Goal: Check status: Check status

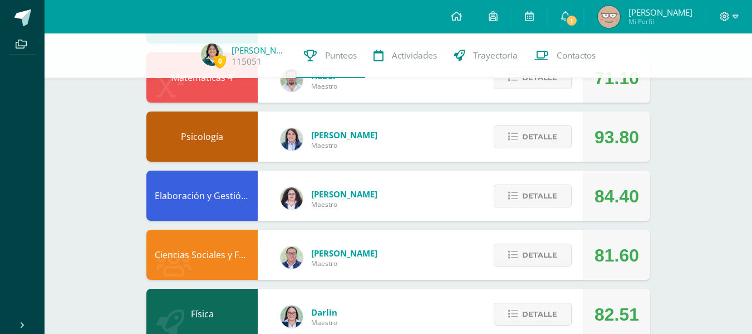
scroll to position [414, 0]
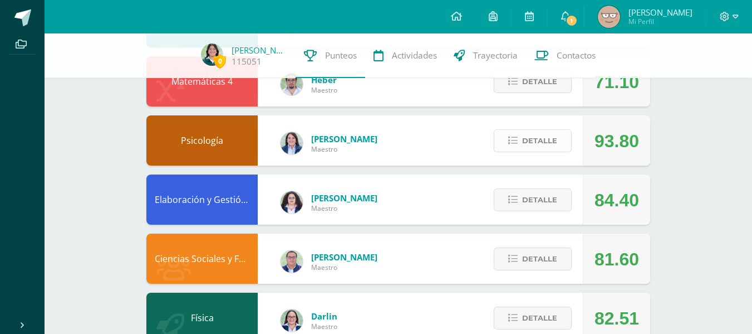
click at [547, 129] on button "Detalle" at bounding box center [533, 140] width 78 height 23
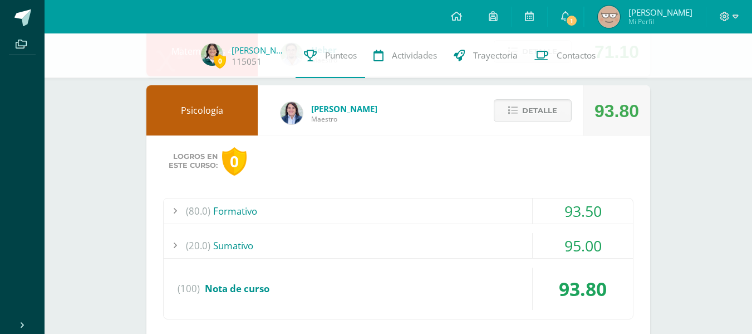
click at [572, 210] on div "93.50" at bounding box center [583, 210] width 100 height 25
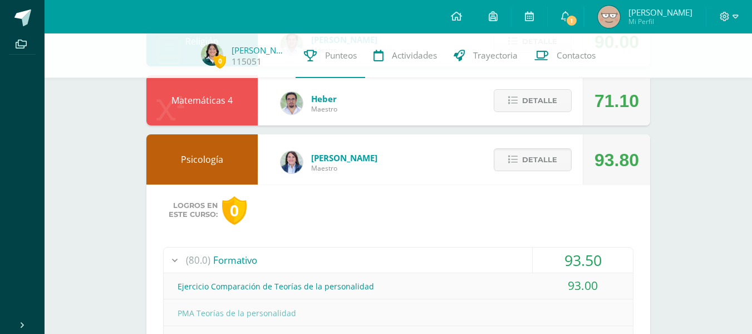
scroll to position [395, 0]
click at [530, 168] on span "Detalle" at bounding box center [539, 160] width 35 height 21
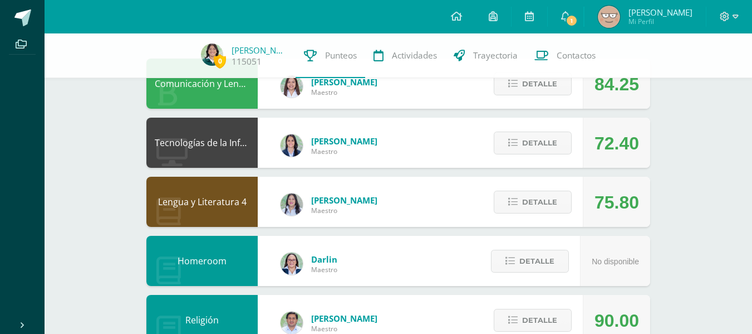
scroll to position [120, 0]
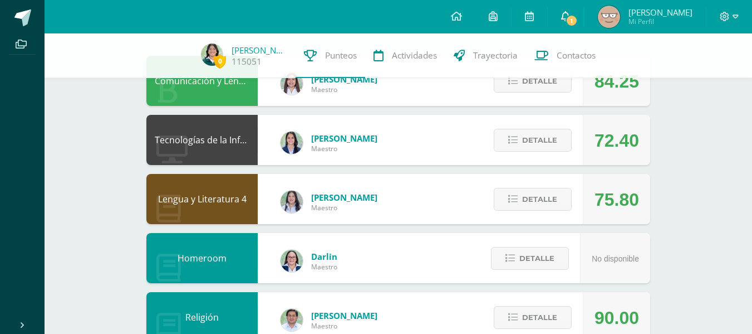
click at [576, 26] on link "1" at bounding box center [566, 16] width 36 height 33
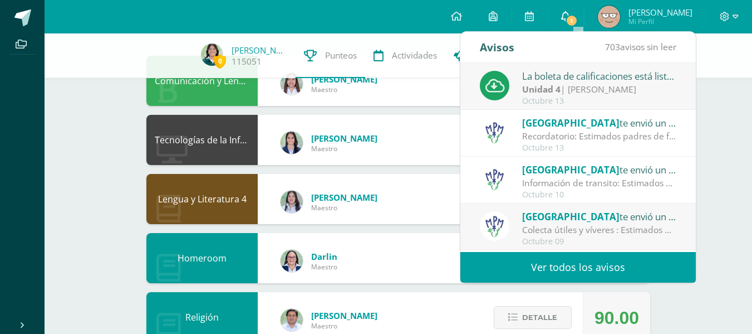
click at [584, 11] on link "1" at bounding box center [566, 16] width 36 height 33
click at [570, 15] on icon at bounding box center [565, 16] width 9 height 10
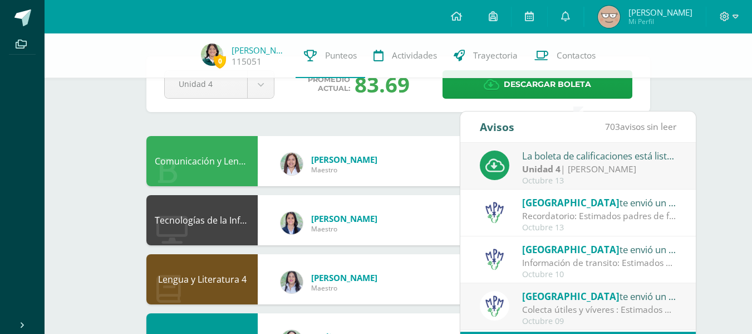
scroll to position [38, 0]
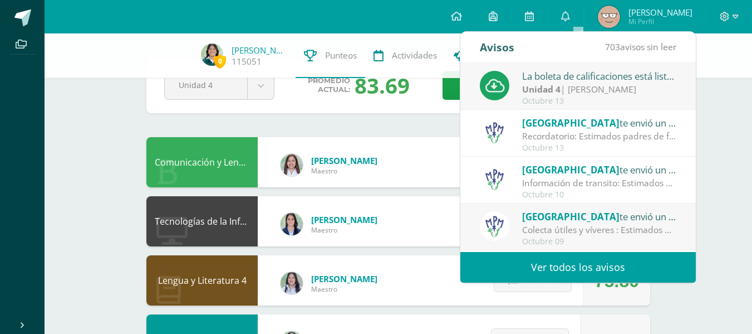
click at [435, 153] on div "Comunicación y Lenguaje L3 Inglés 4 [PERSON_NAME] Maestro 84.25 [GEOGRAPHIC_DAT…" at bounding box center [398, 162] width 504 height 50
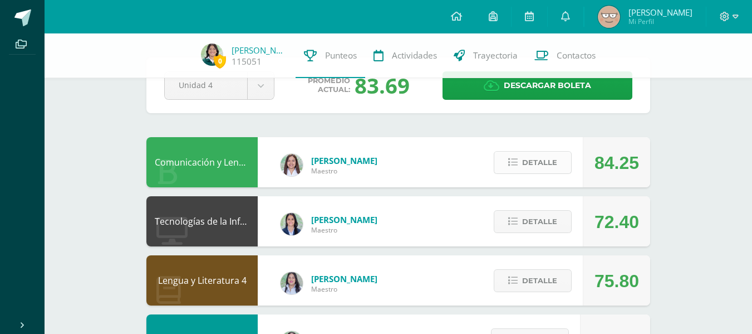
click at [506, 153] on button "Detalle" at bounding box center [533, 162] width 78 height 23
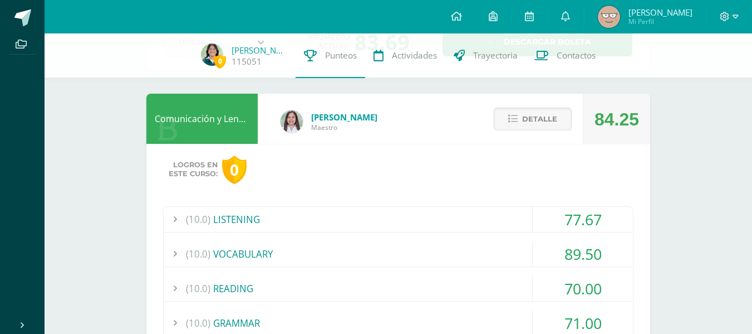
scroll to position [81, 0]
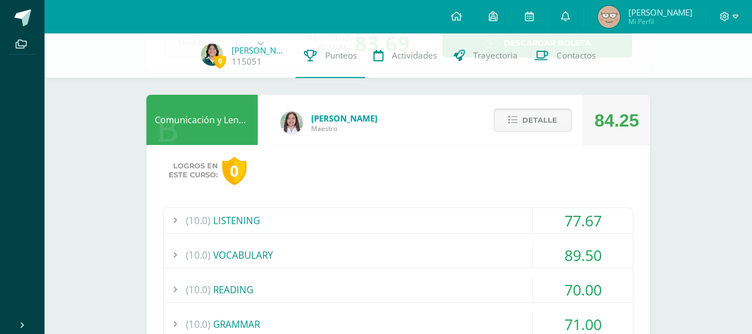
click at [520, 120] on button "Detalle" at bounding box center [533, 120] width 78 height 23
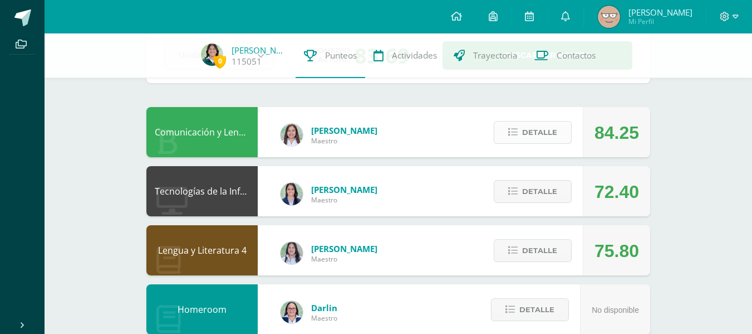
scroll to position [73, 0]
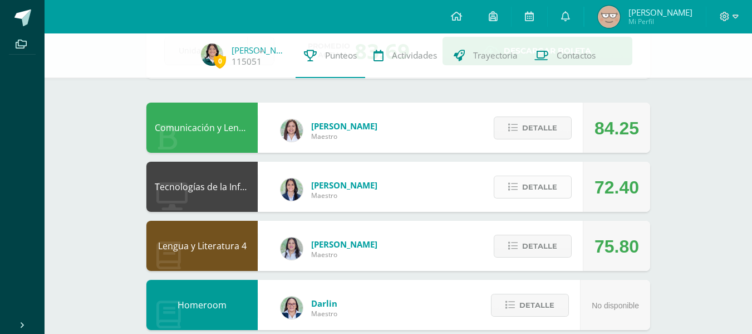
click at [522, 184] on button "Detalle" at bounding box center [533, 186] width 78 height 23
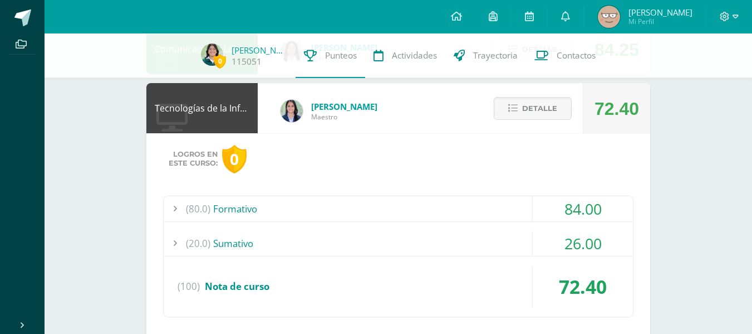
click at [570, 215] on div "84.00" at bounding box center [583, 208] width 100 height 25
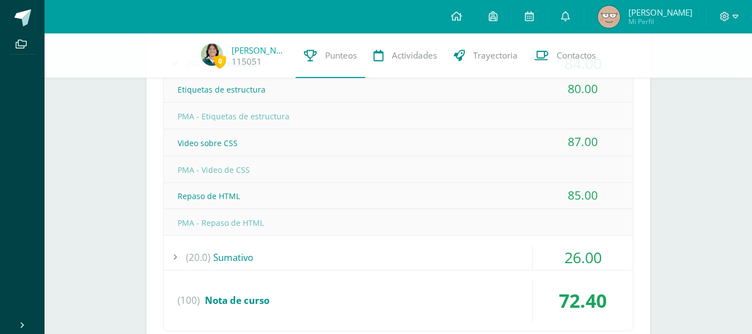
scroll to position [297, 0]
click at [580, 249] on div "26.00" at bounding box center [583, 256] width 100 height 25
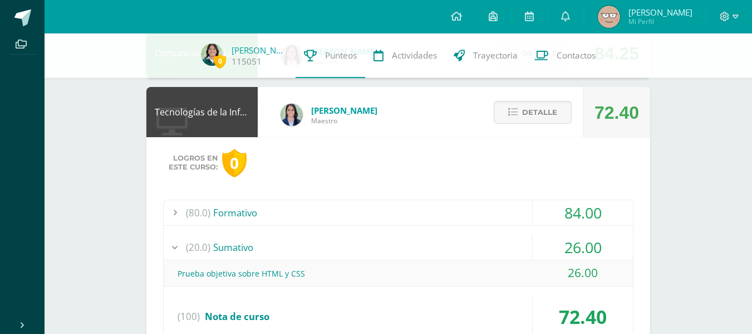
scroll to position [145, 0]
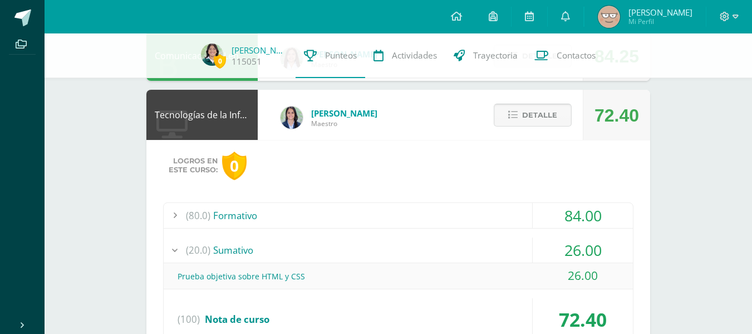
click at [548, 112] on span "Detalle" at bounding box center [539, 115] width 35 height 21
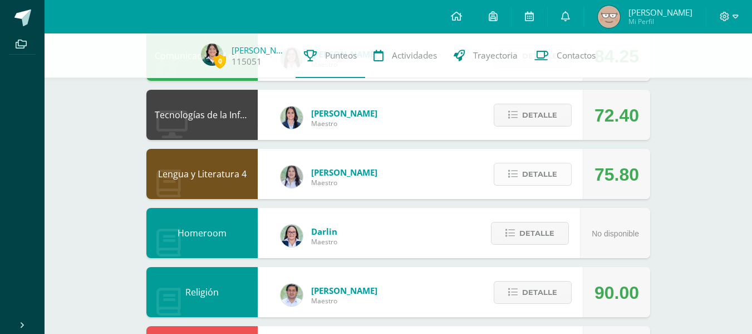
click at [513, 166] on button "Detalle" at bounding box center [533, 174] width 78 height 23
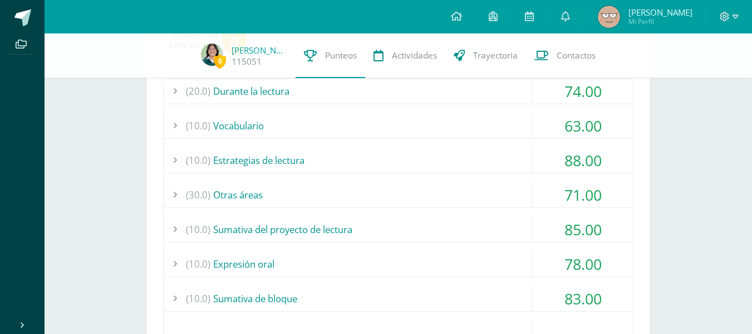
scroll to position [324, 0]
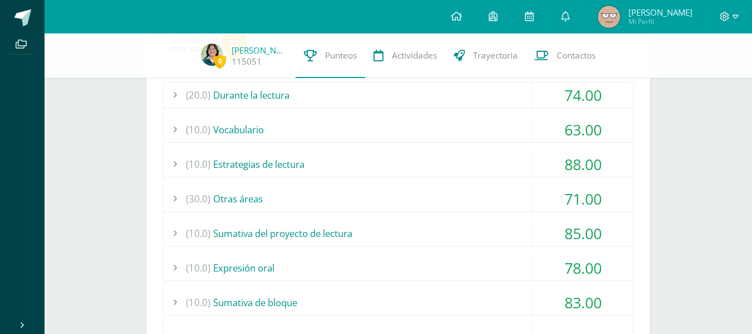
click at [573, 127] on div "63.00" at bounding box center [583, 129] width 100 height 25
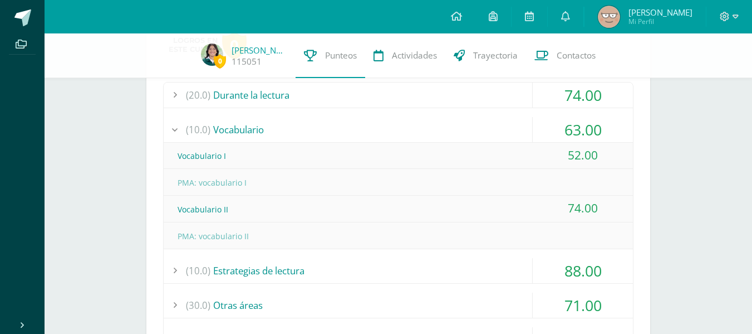
click at [573, 127] on div "63.00" at bounding box center [583, 129] width 100 height 25
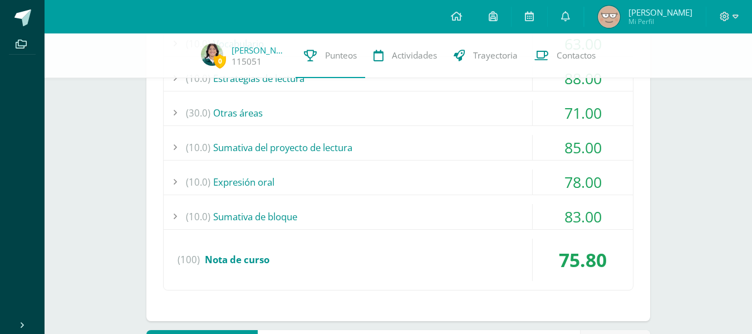
scroll to position [414, 0]
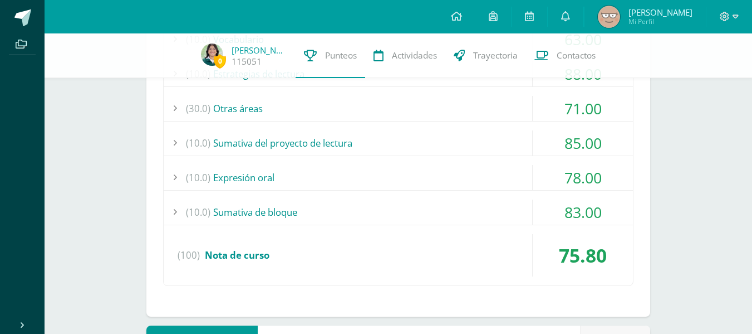
click at [589, 220] on div "83.00" at bounding box center [583, 211] width 100 height 25
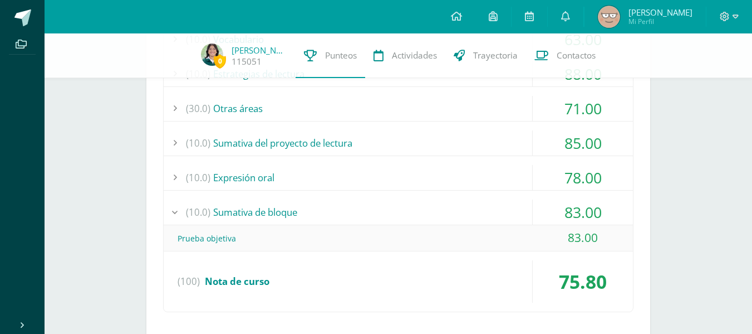
click at [584, 174] on div "78.00" at bounding box center [583, 177] width 100 height 25
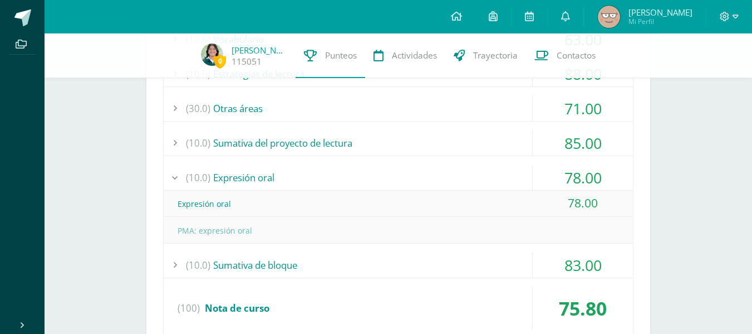
click at [576, 134] on div "85.00" at bounding box center [583, 142] width 100 height 25
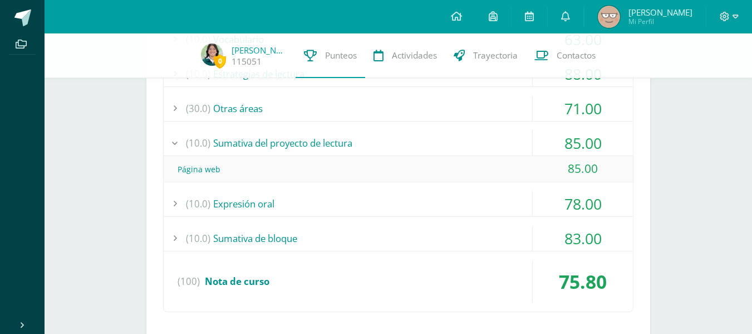
click at [576, 107] on div "71.00" at bounding box center [583, 108] width 100 height 25
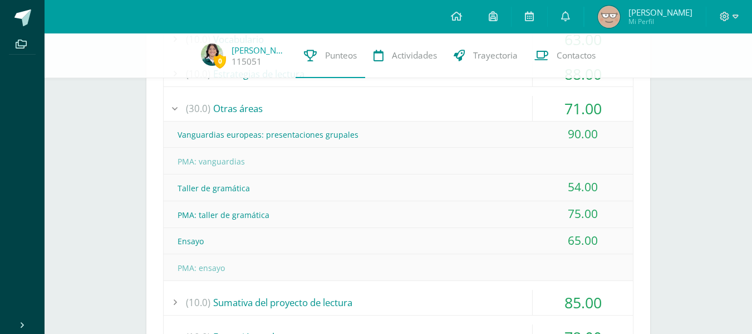
click at [576, 107] on div "71.00" at bounding box center [583, 108] width 100 height 25
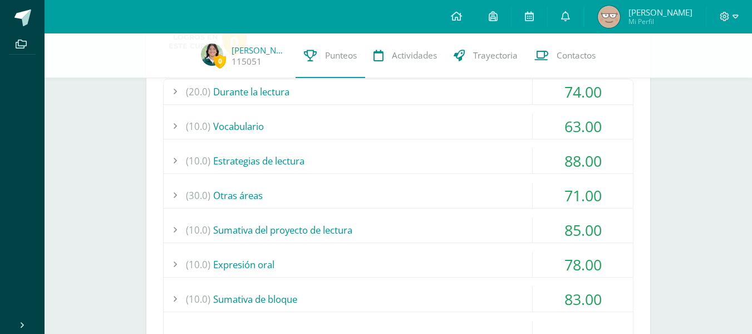
scroll to position [327, 0]
click at [572, 160] on div "88.00" at bounding box center [583, 161] width 100 height 25
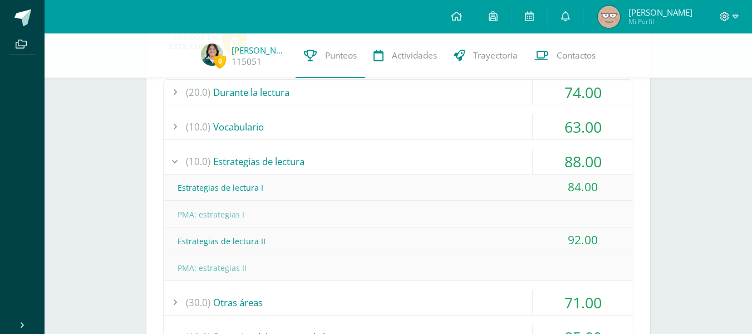
click at [572, 160] on div "88.00" at bounding box center [583, 161] width 100 height 25
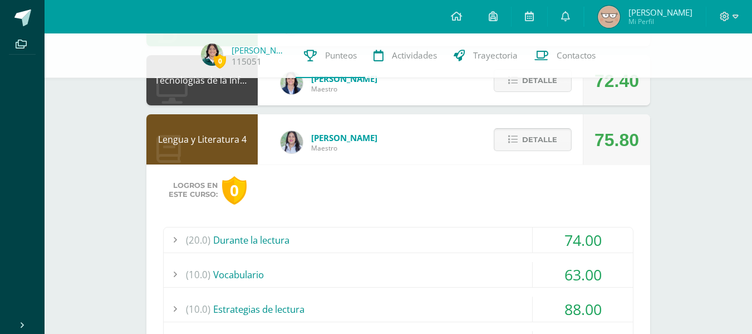
click at [536, 135] on span "Detalle" at bounding box center [539, 139] width 35 height 21
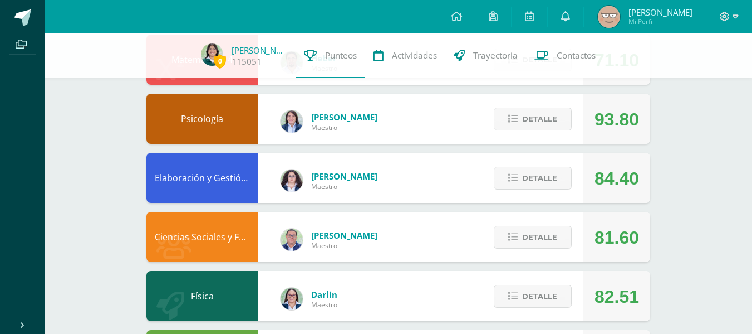
scroll to position [435, 0]
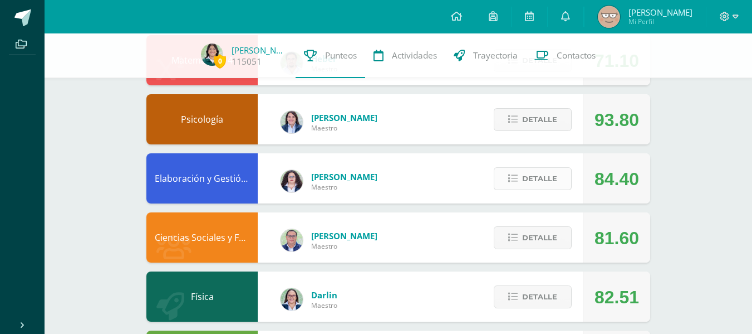
click at [538, 176] on span "Detalle" at bounding box center [539, 178] width 35 height 21
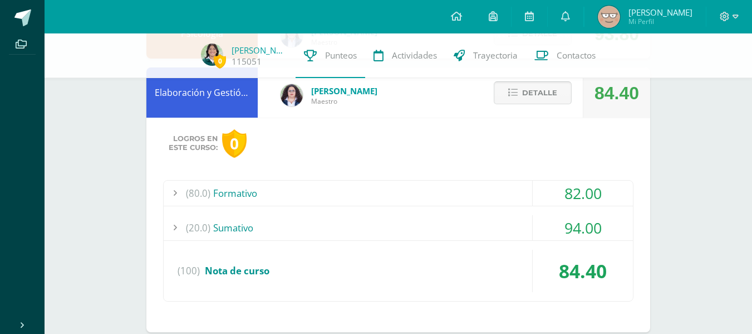
scroll to position [522, 0]
click at [543, 194] on div "82.00" at bounding box center [583, 192] width 100 height 25
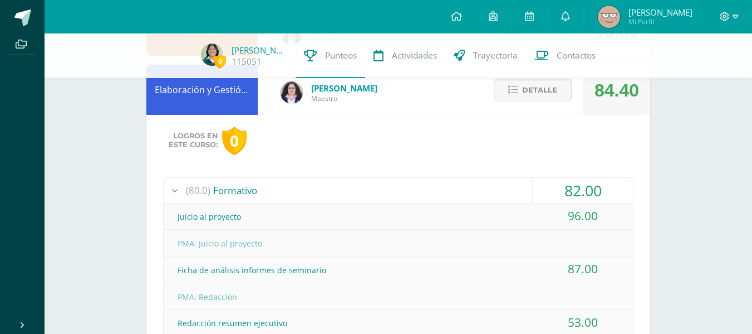
scroll to position [523, 0]
click at [542, 91] on span "Detalle" at bounding box center [539, 90] width 35 height 21
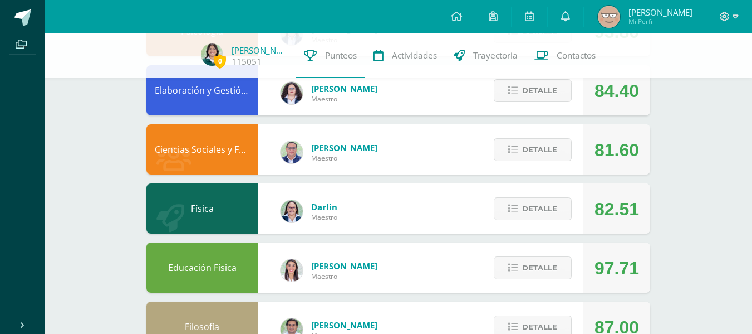
click at [548, 162] on div "Detalle" at bounding box center [530, 149] width 106 height 50
click at [553, 209] on span "Detalle" at bounding box center [539, 208] width 35 height 21
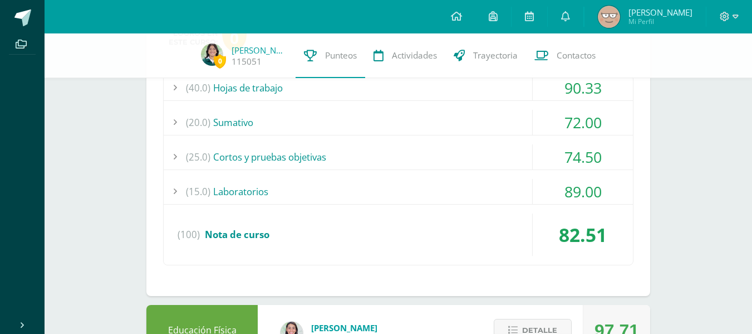
scroll to position [780, 0]
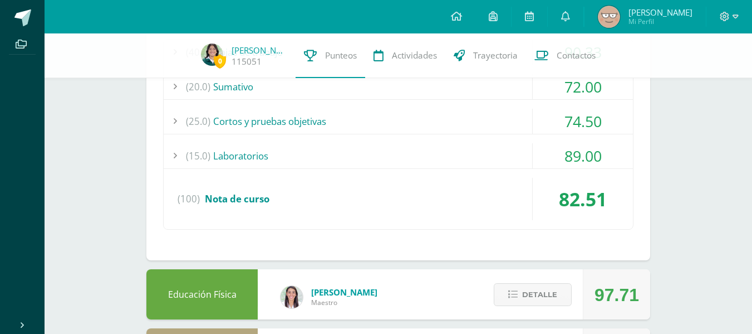
click at [549, 169] on div "(40.0) Hojas de trabajo 90.33 Ejercitación Dinámica 90.00" at bounding box center [398, 134] width 471 height 190
click at [539, 149] on div "89.00" at bounding box center [583, 155] width 100 height 25
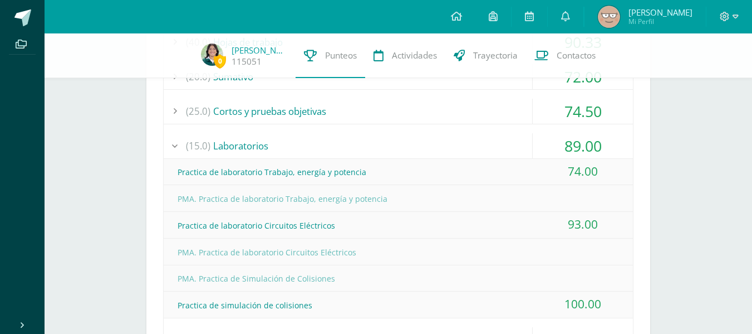
scroll to position [750, 0]
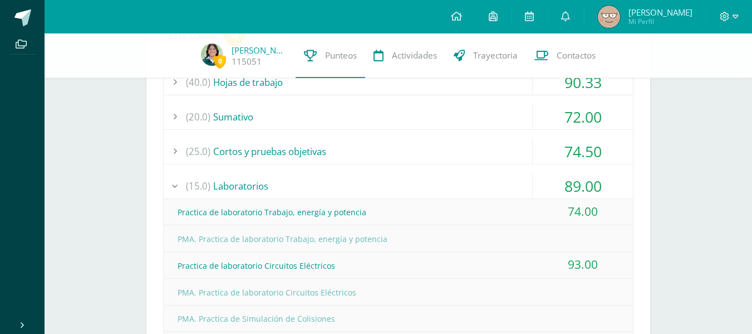
click at [539, 149] on div "74.50" at bounding box center [583, 151] width 100 height 25
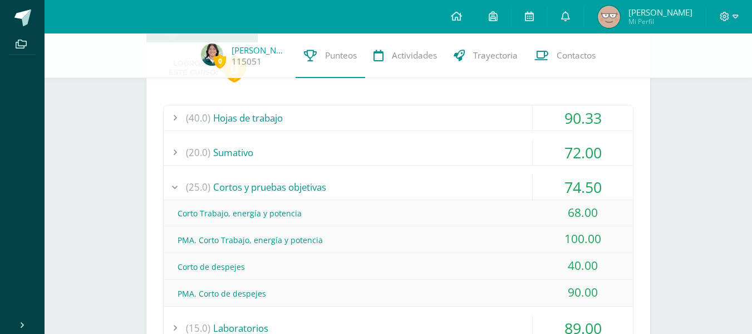
scroll to position [711, 0]
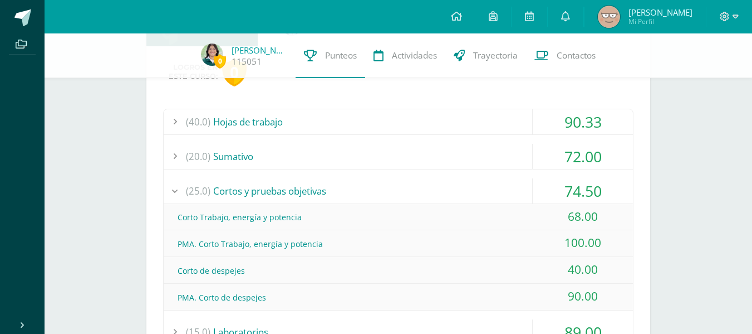
click at [535, 191] on div "74.50" at bounding box center [583, 190] width 100 height 25
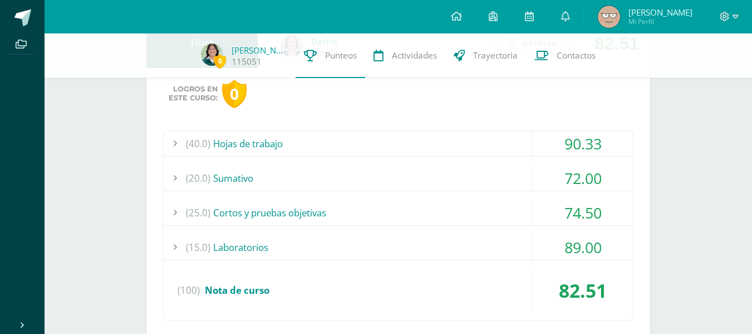
scroll to position [684, 0]
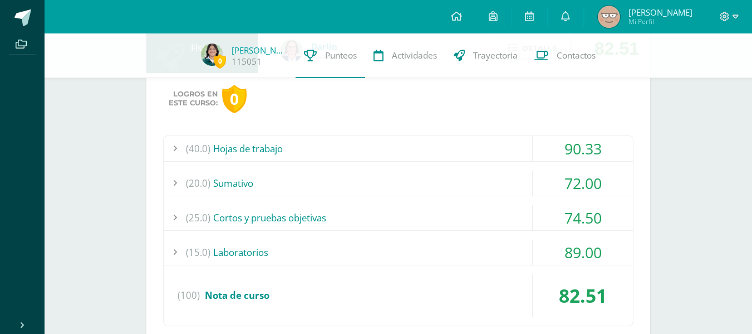
click at [540, 164] on div "(40.0) Hojas de trabajo 90.33 Ejercitación Dinámica 90.00" at bounding box center [398, 230] width 471 height 190
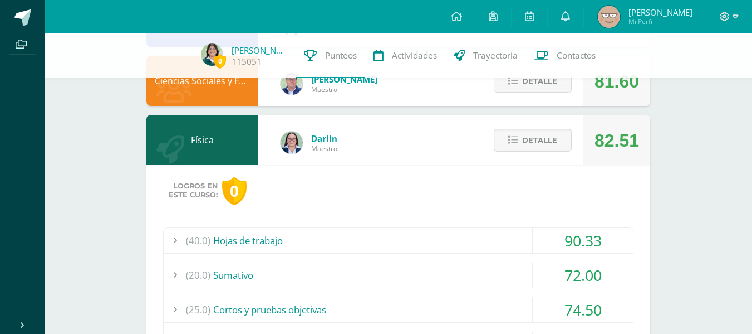
click at [538, 143] on span "Detalle" at bounding box center [539, 140] width 35 height 21
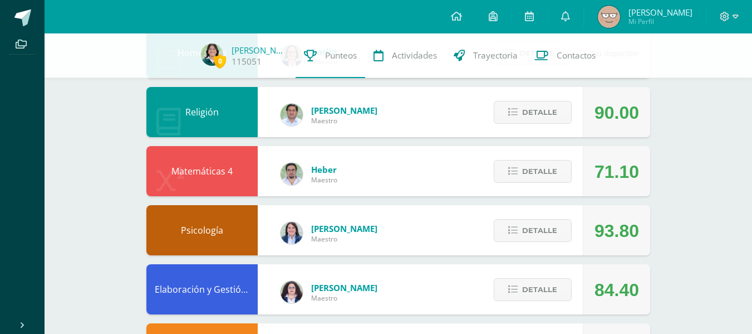
scroll to position [322, 0]
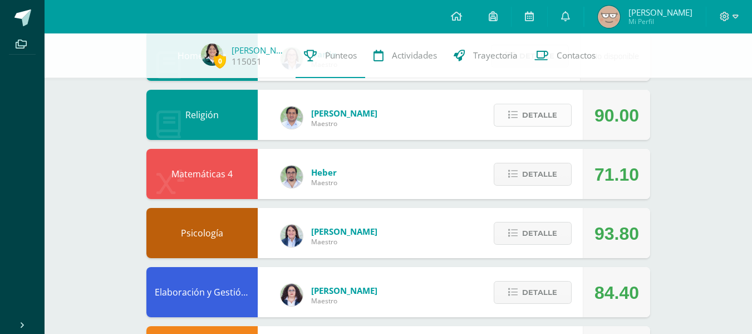
click at [536, 126] on button "Detalle" at bounding box center [533, 115] width 78 height 23
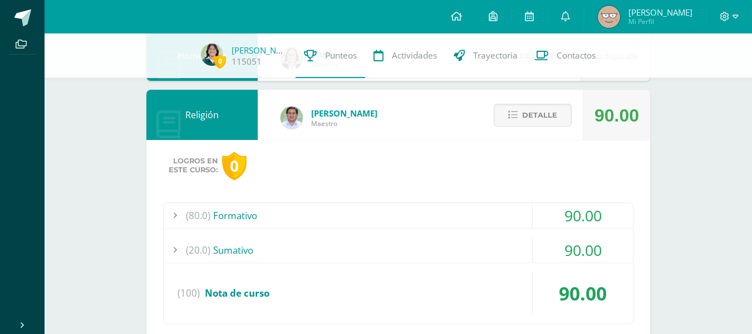
click at [530, 227] on div "(80.0) Formativo" at bounding box center [398, 215] width 469 height 25
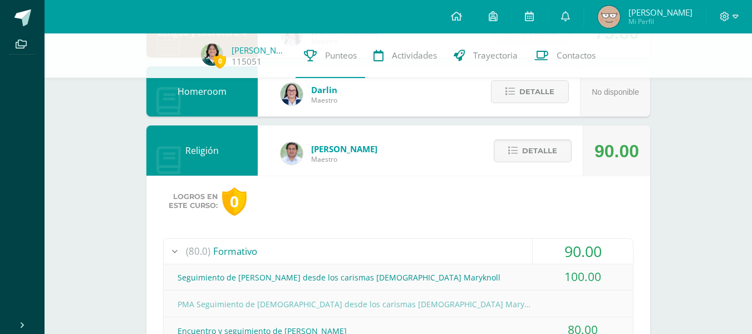
scroll to position [283, 0]
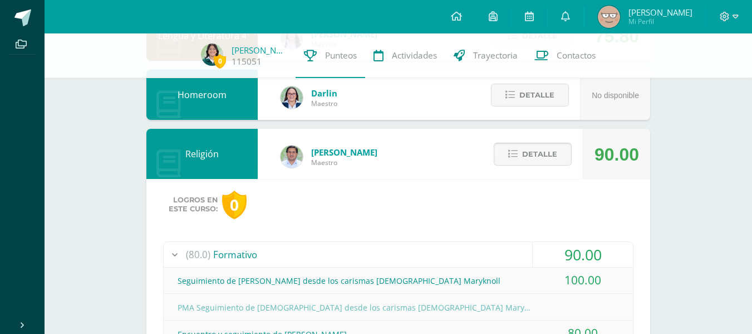
click at [543, 153] on span "Detalle" at bounding box center [539, 154] width 35 height 21
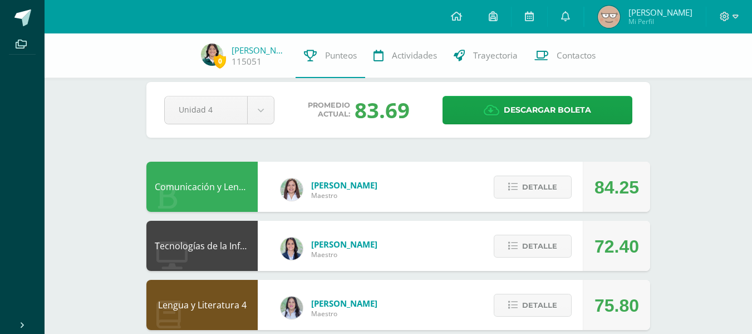
scroll to position [0, 0]
